Goal: Transaction & Acquisition: Purchase product/service

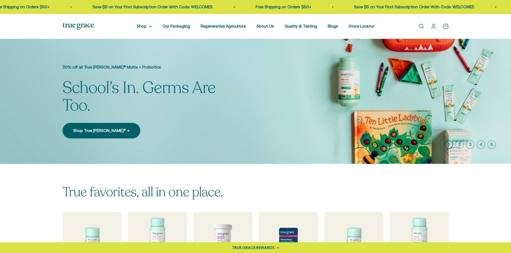
scroll to position [161, 0]
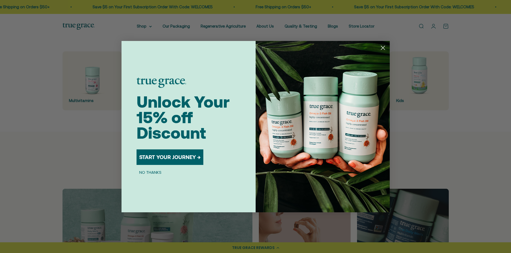
click at [167, 158] on button "START YOUR JOURNEY →" at bounding box center [170, 158] width 67 height 16
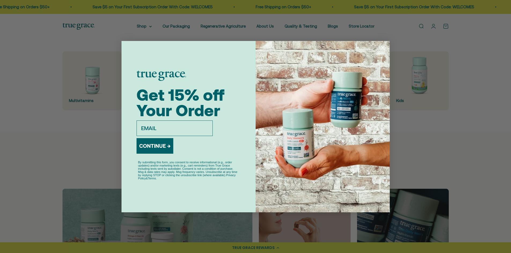
click at [190, 131] on input "email" at bounding box center [175, 129] width 76 height 16
type input "blaine.terry.2@us.af.mil"
click at [160, 149] on button "CONTINUE →" at bounding box center [155, 146] width 37 height 16
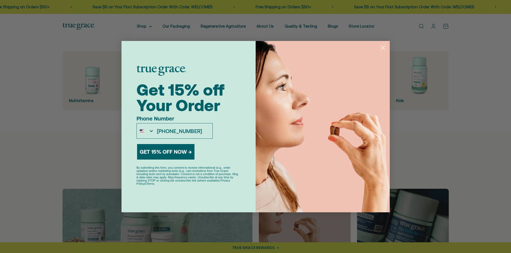
type input "316-519-7687"
click at [169, 155] on button "GET 15% OFF NOW →" at bounding box center [165, 152] width 57 height 16
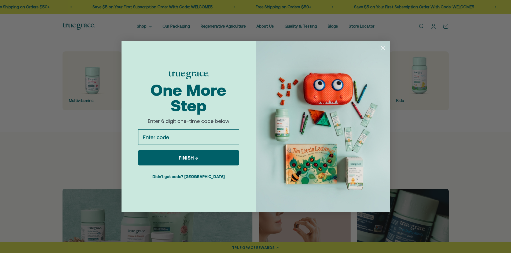
scroll to position [0, 0]
click at [190, 142] on input "Enter code" at bounding box center [188, 138] width 101 height 16
type input "128773"
click at [193, 161] on button "FINISH →" at bounding box center [188, 157] width 101 height 15
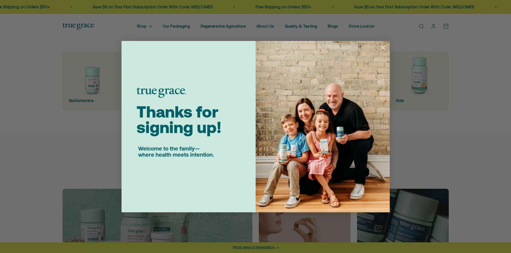
click at [383, 48] on icon "Close dialog" at bounding box center [383, 48] width 4 height 4
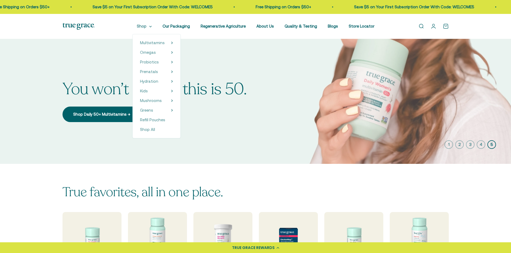
click at [150, 27] on summary "Shop" at bounding box center [144, 26] width 15 height 6
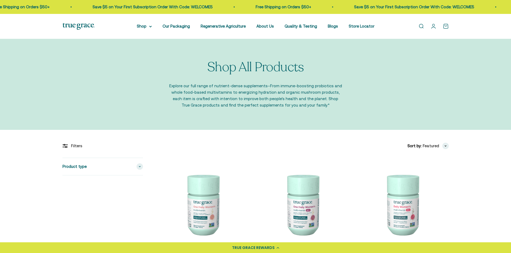
scroll to position [80, 0]
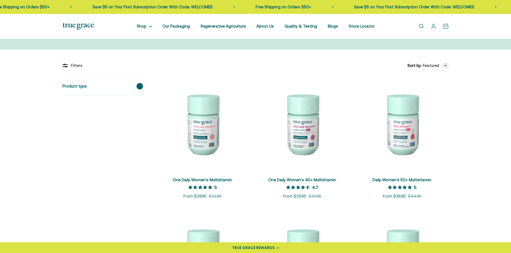
click at [140, 87] on span at bounding box center [140, 86] width 6 height 6
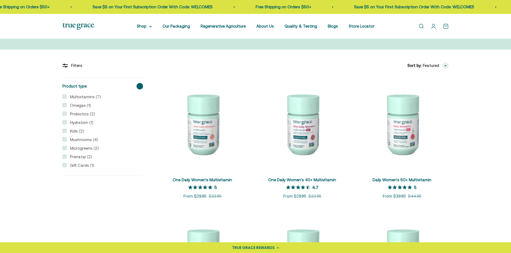
click at [64, 140] on input "Mushrooms (4)" at bounding box center [64, 140] width 4 height 4
checkbox input "true"
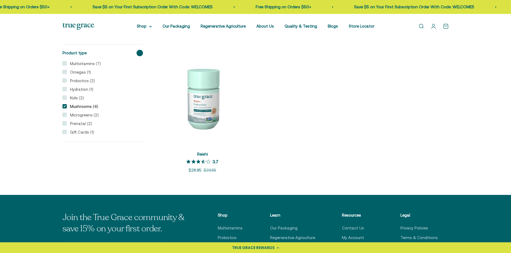
scroll to position [80, 0]
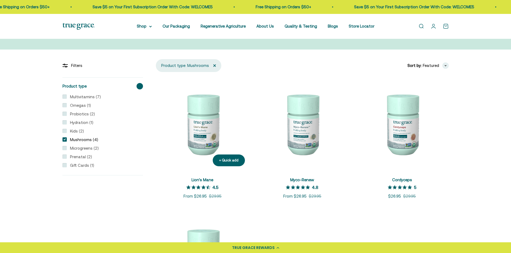
click at [202, 137] on img at bounding box center [202, 124] width 93 height 93
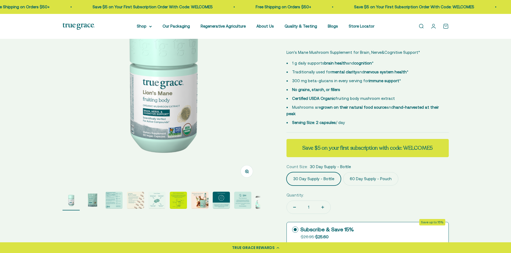
scroll to position [161, 0]
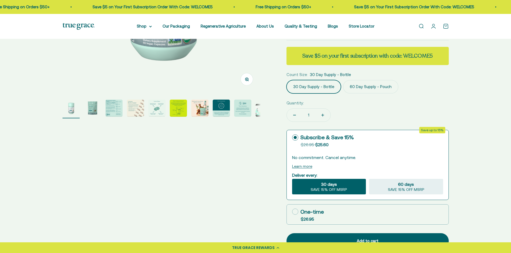
click at [372, 81] on label "60 Day Supply - Pouch" at bounding box center [370, 86] width 55 height 13
click at [286, 80] on input "60 Day Supply - Pouch" at bounding box center [286, 80] width 0 height 0
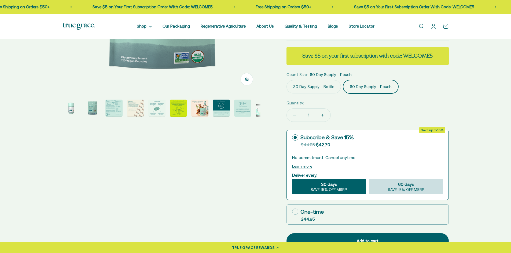
click at [414, 188] on span "SAVE 15% OFF MSRP" at bounding box center [406, 190] width 36 height 5
click at [369, 179] on input "60 days SAVE 15% OFF MSRP" at bounding box center [369, 179] width 0 height 0
radio input "true"
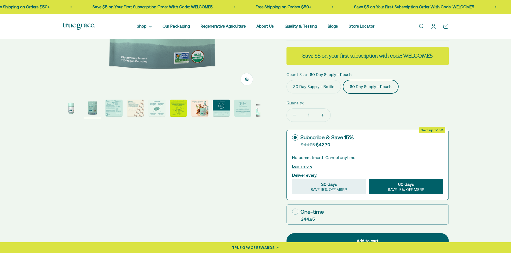
scroll to position [241, 0]
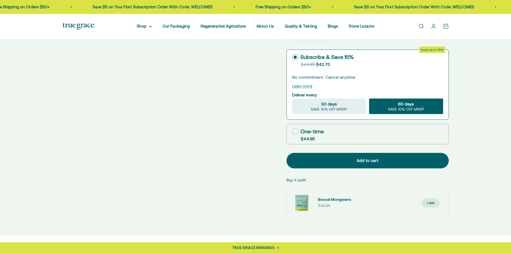
click at [303, 128] on div "One-time" at bounding box center [308, 132] width 32 height 8
click at [292, 131] on input "One-time $44.95" at bounding box center [292, 131] width 0 height 0
radio input "true"
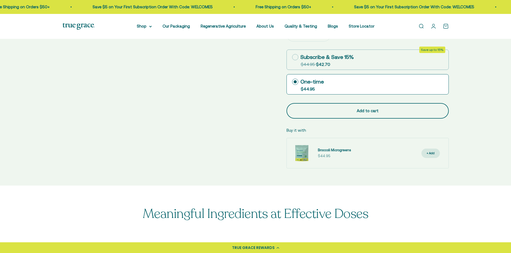
click at [369, 108] on div "Add to cart" at bounding box center [367, 111] width 141 height 6
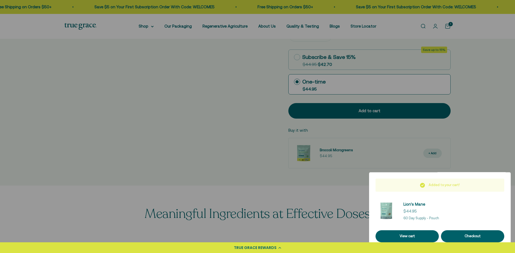
click at [493, 128] on div at bounding box center [257, 126] width 515 height 253
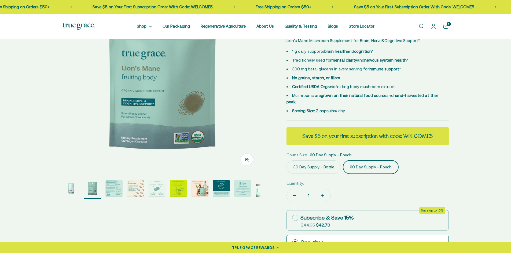
scroll to position [0, 0]
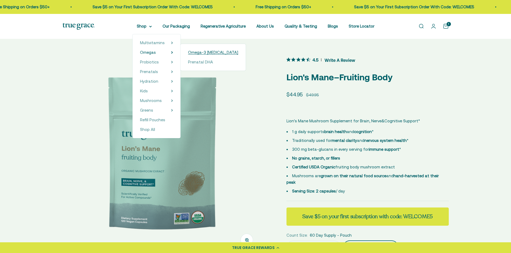
click at [204, 52] on span "Omega-3 [MEDICAL_DATA]" at bounding box center [213, 52] width 50 height 5
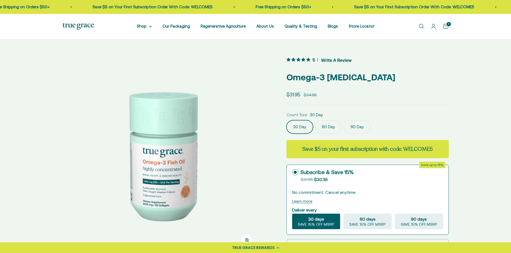
click at [357, 132] on label "90 Day" at bounding box center [357, 126] width 27 height 13
click at [286, 120] on input "90 Day" at bounding box center [286, 120] width 0 height 0
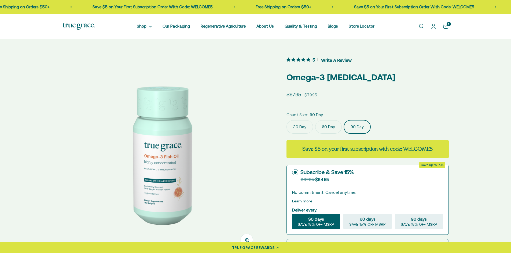
click at [325, 129] on label "60 Day" at bounding box center [328, 126] width 27 height 13
click at [286, 120] on input "60 Day" at bounding box center [286, 120] width 0 height 0
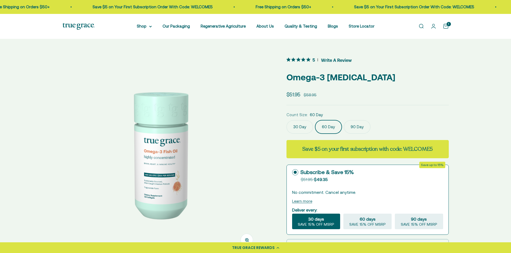
click at [353, 126] on label "90 Day" at bounding box center [357, 126] width 27 height 13
click at [286, 120] on input "90 Day" at bounding box center [286, 120] width 0 height 0
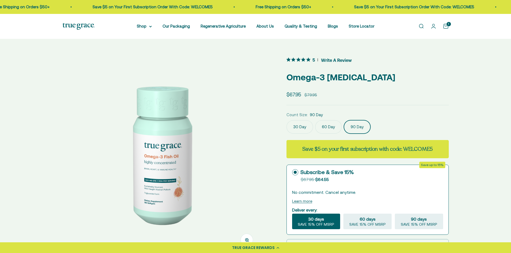
click at [326, 126] on label "60 Day" at bounding box center [328, 126] width 27 height 13
click at [286, 120] on input "60 Day" at bounding box center [286, 120] width 0 height 0
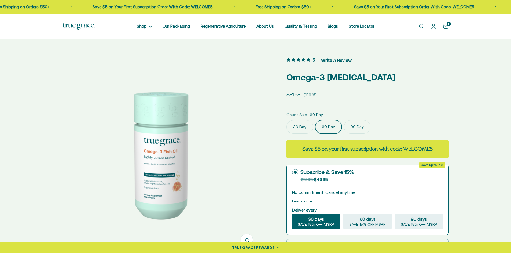
scroll to position [80, 0]
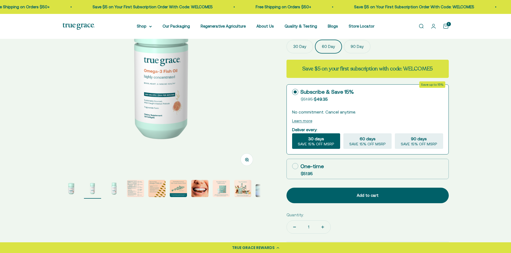
click at [137, 192] on img "Go to item 4" at bounding box center [135, 188] width 17 height 17
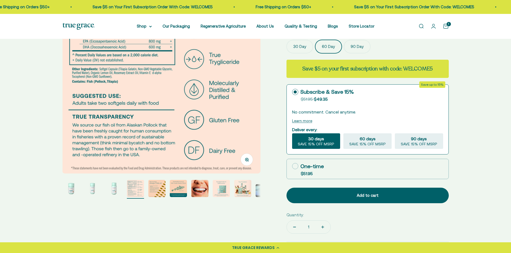
click at [328, 167] on label "One-time $51.95" at bounding box center [368, 169] width 162 height 20
click at [292, 167] on input "One-time $51.95" at bounding box center [292, 166] width 0 height 0
radio input "true"
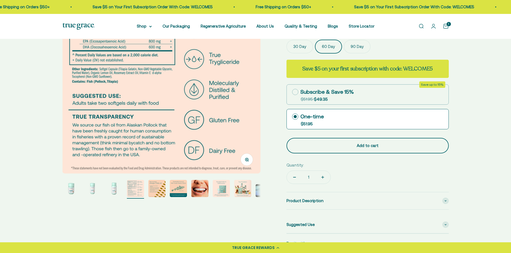
click at [364, 148] on div "Add to cart" at bounding box center [367, 146] width 141 height 6
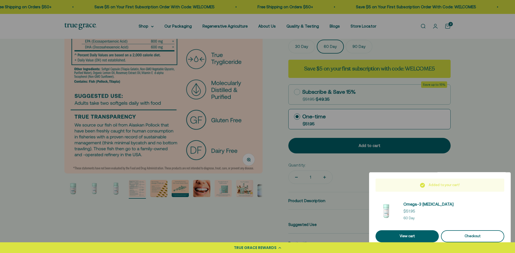
click at [470, 239] on div "Checkout" at bounding box center [472, 237] width 50 height 6
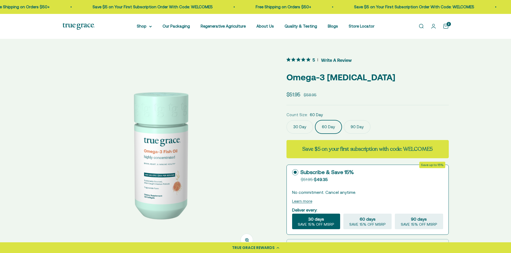
click at [356, 127] on label "90 Day" at bounding box center [357, 126] width 27 height 13
click at [286, 120] on input "90 Day" at bounding box center [286, 120] width 0 height 0
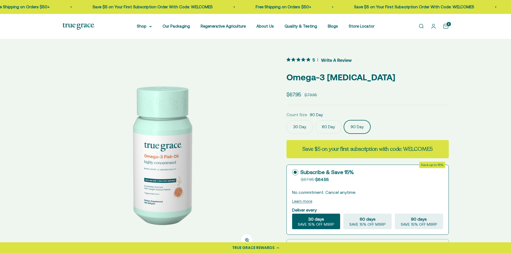
scroll to position [80, 0]
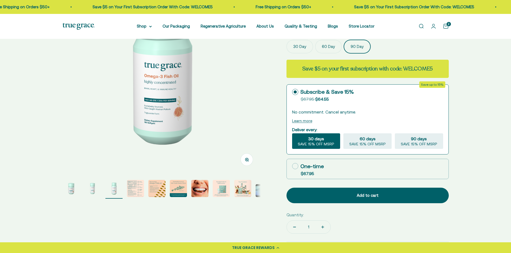
click at [321, 169] on div "One-time" at bounding box center [308, 167] width 32 height 8
click at [292, 167] on input "One-time $67.95" at bounding box center [292, 166] width 0 height 0
radio input "true"
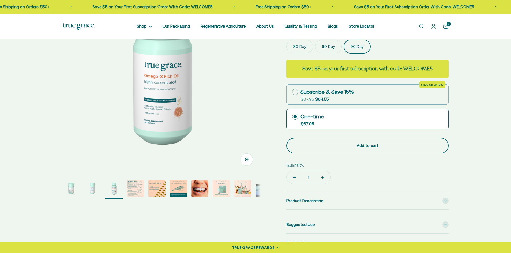
click at [368, 148] on div "Add to cart" at bounding box center [367, 146] width 141 height 6
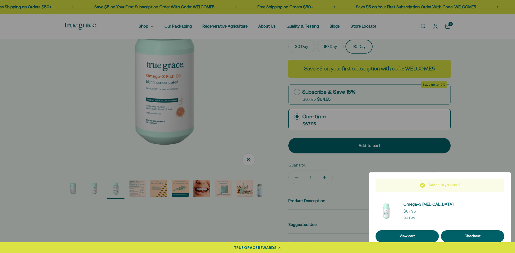
click at [481, 126] on div at bounding box center [257, 126] width 515 height 253
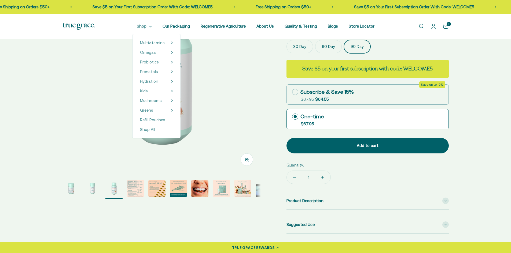
click at [146, 25] on summary "Shop" at bounding box center [144, 26] width 15 height 6
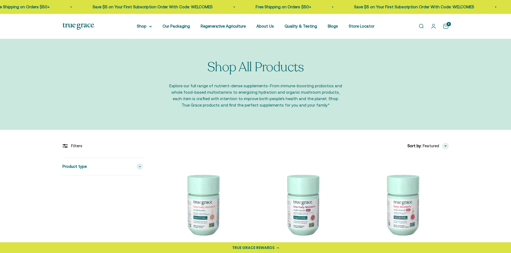
scroll to position [80, 0]
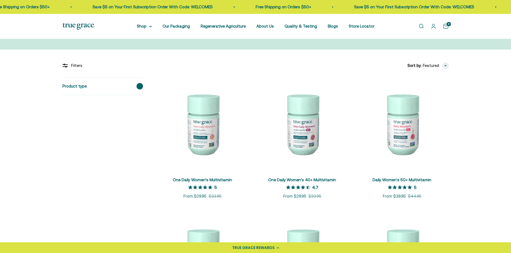
click at [142, 89] on div "Product type" at bounding box center [102, 86] width 80 height 17
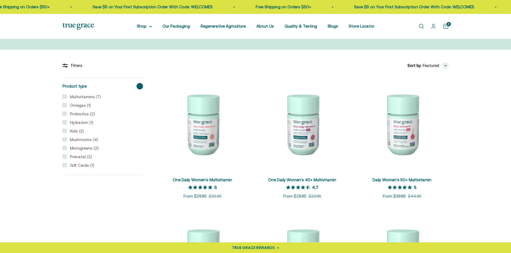
click at [65, 140] on input "Mushrooms (4)" at bounding box center [64, 140] width 4 height 4
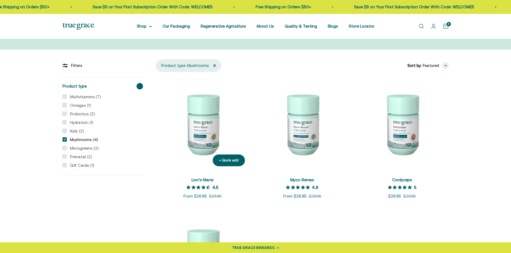
click at [206, 121] on img at bounding box center [202, 124] width 93 height 93
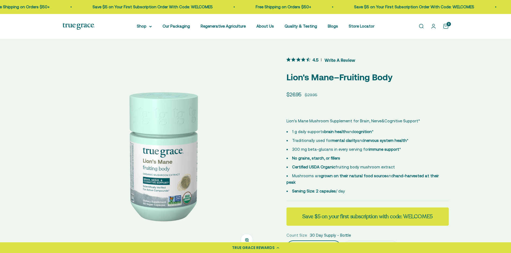
click at [447, 27] on link "Open cart 3" at bounding box center [446, 26] width 6 height 6
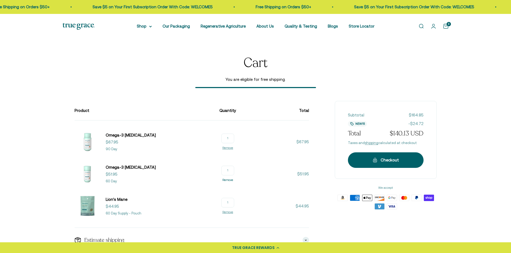
click at [230, 181] on link "Remove" at bounding box center [227, 180] width 11 height 3
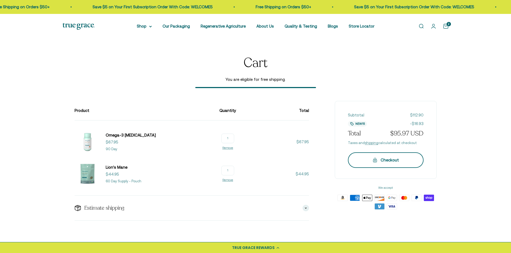
click at [392, 160] on div "Checkout" at bounding box center [386, 160] width 54 height 6
